Goal: Task Accomplishment & Management: Manage account settings

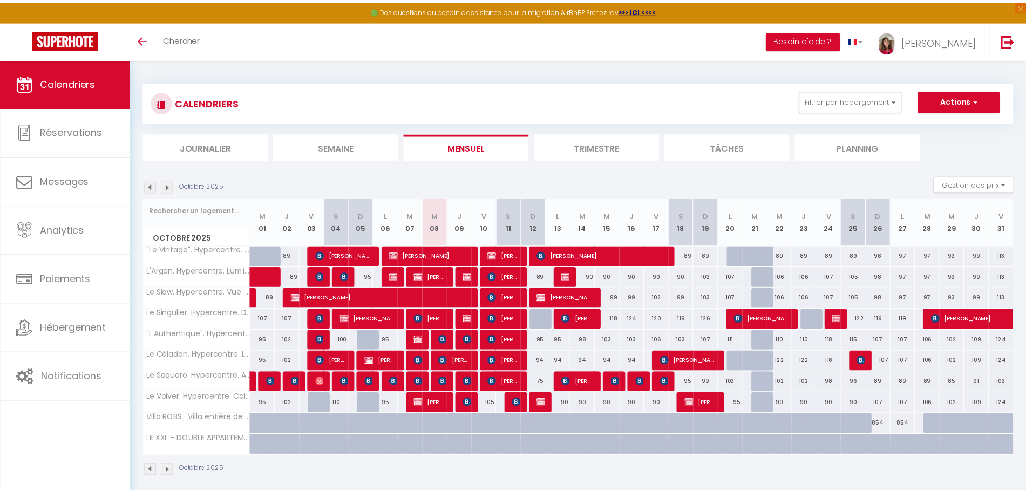
scroll to position [59, 0]
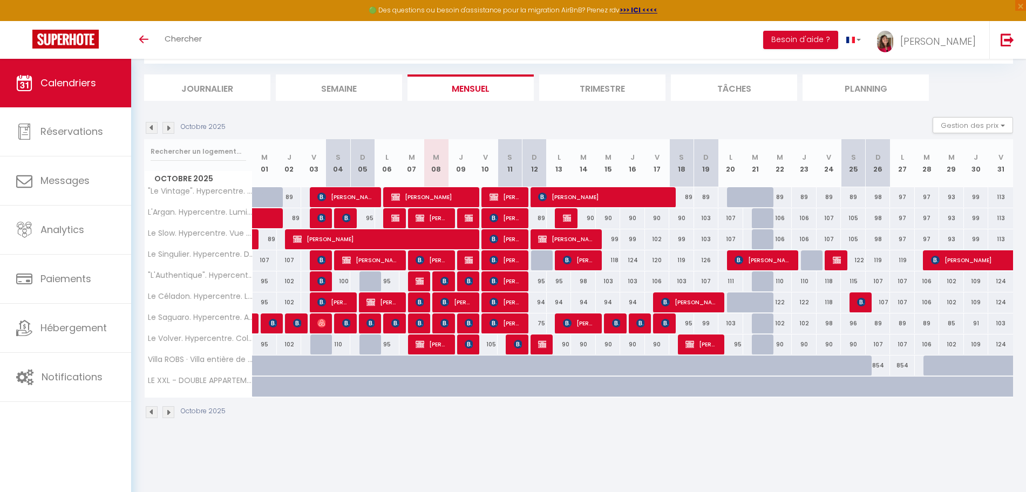
click at [486, 346] on div "105" at bounding box center [485, 344] width 24 height 20
type input "105"
type input "Ven 10 Octobre 2025"
type input "Sam 11 Octobre 2025"
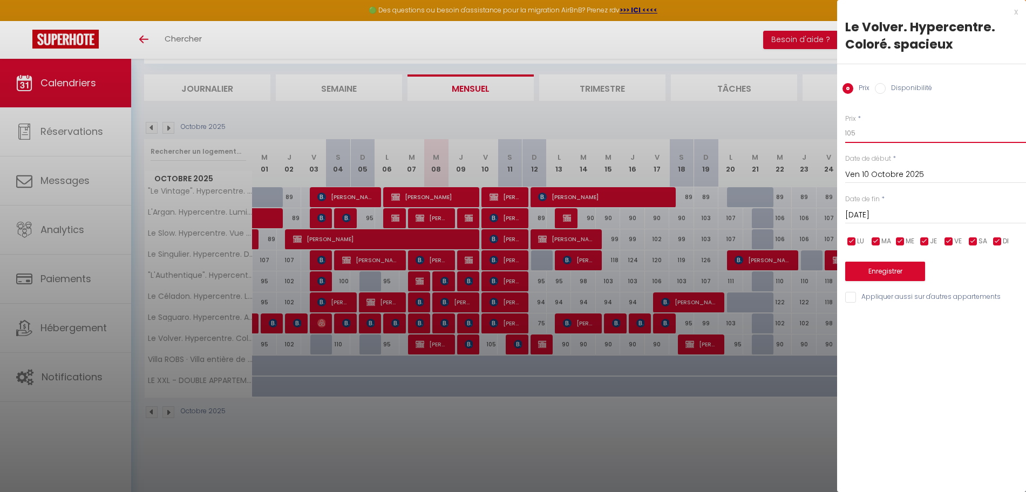
click at [856, 135] on input "105" at bounding box center [935, 133] width 181 height 19
type input "110"
click at [870, 275] on button "Enregistrer" at bounding box center [885, 271] width 80 height 19
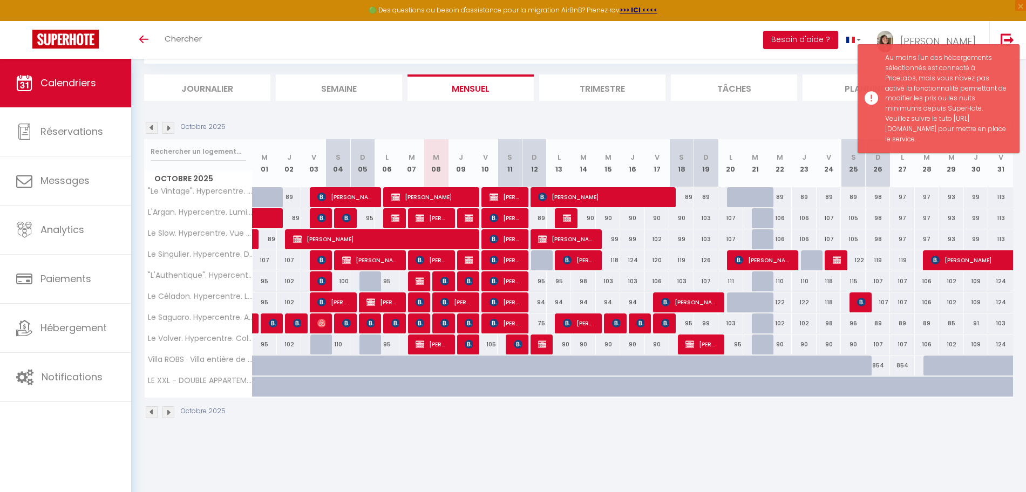
click at [524, 394] on div at bounding box center [534, 387] width 24 height 20
type input "Dim 12 Octobre 2025"
type input "Lun 13 Octobre 2025"
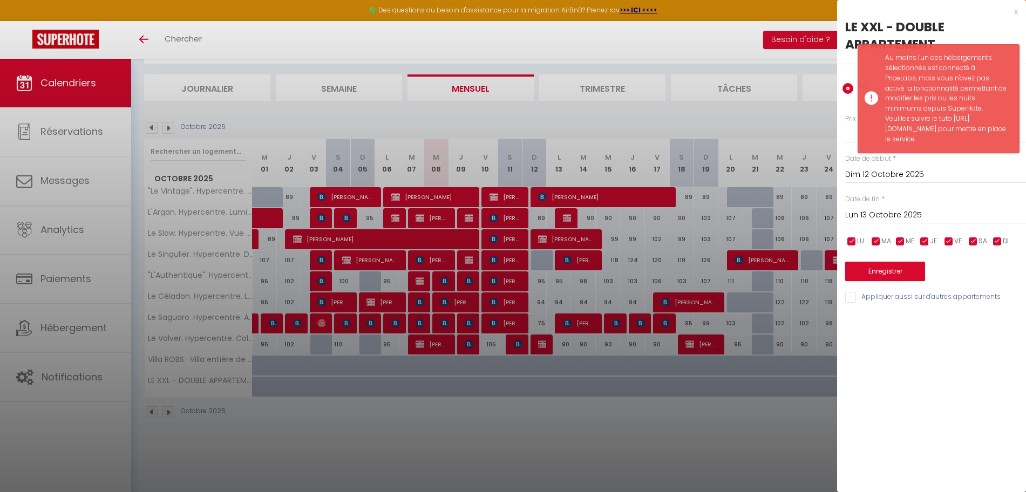
click at [530, 423] on div at bounding box center [513, 246] width 1026 height 492
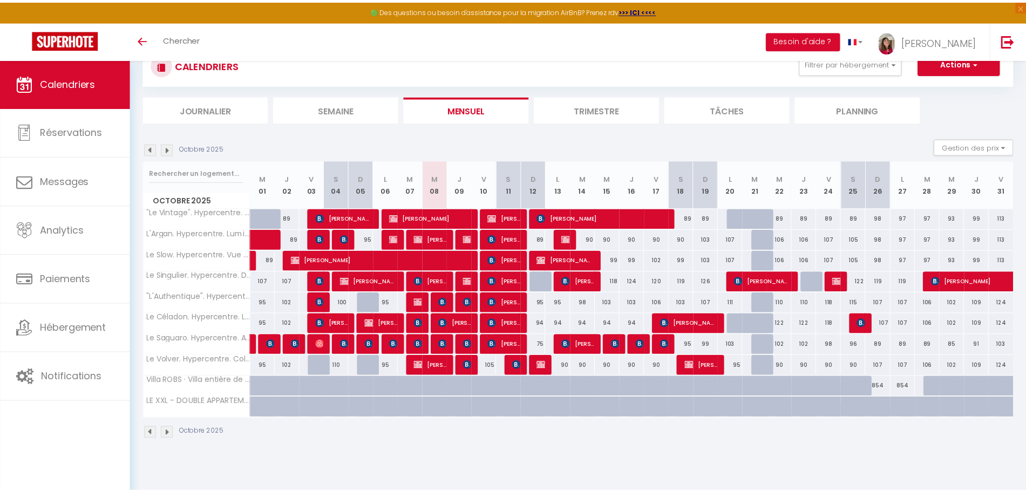
scroll to position [59, 0]
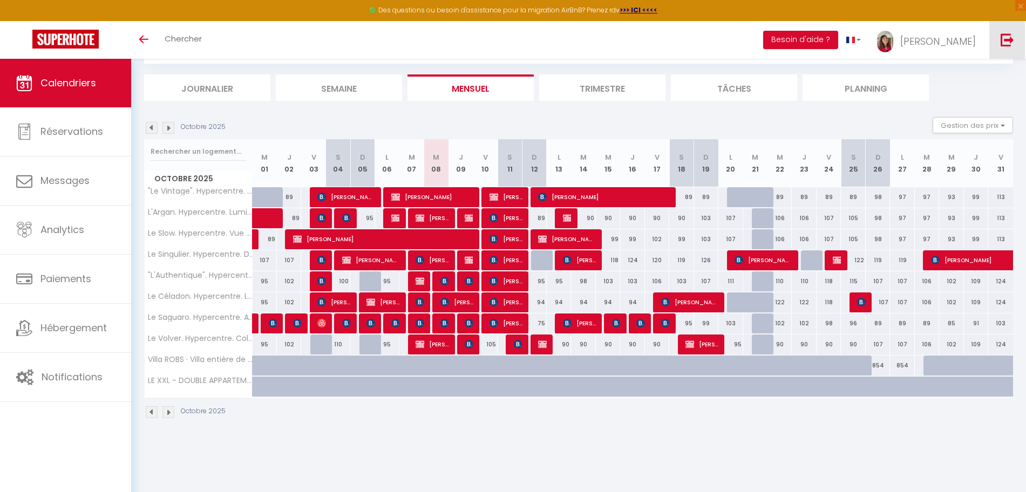
scroll to position [59, 0]
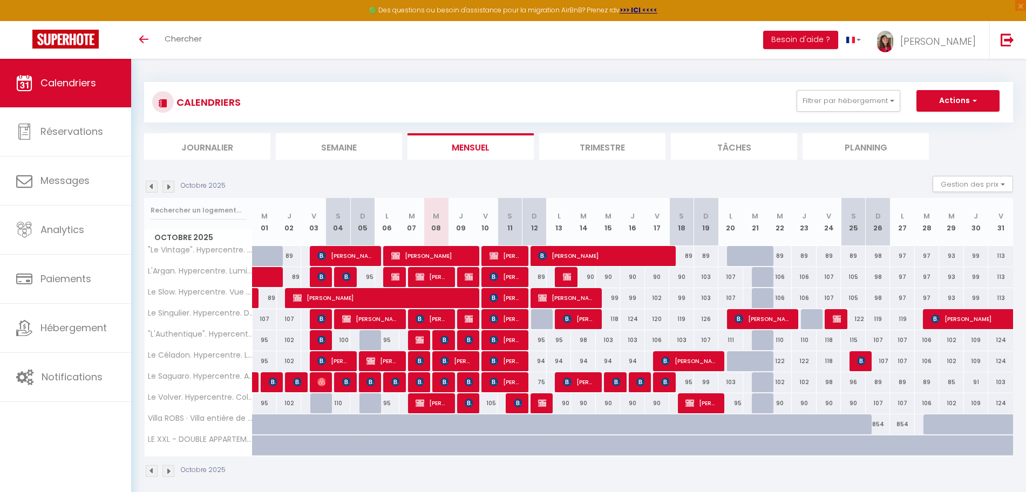
scroll to position [59, 0]
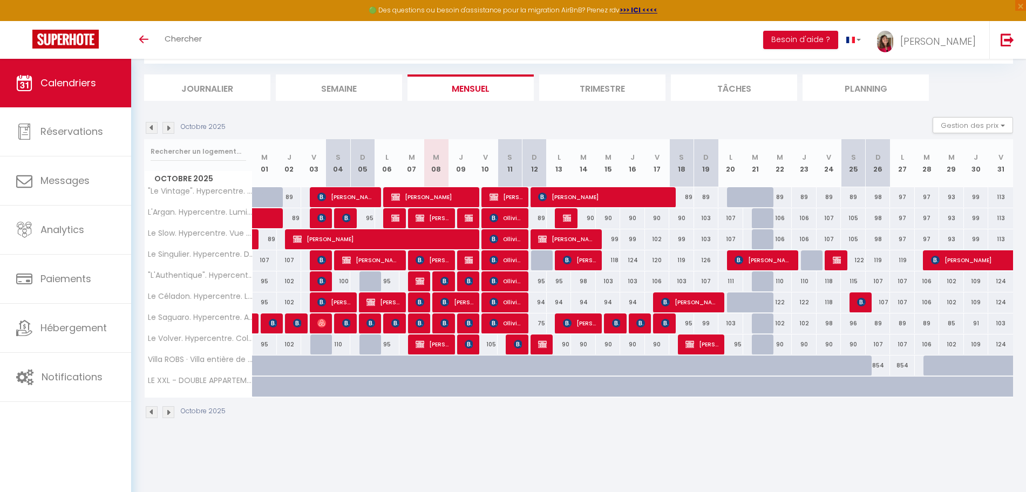
scroll to position [59, 0]
